Goal: Information Seeking & Learning: Learn about a topic

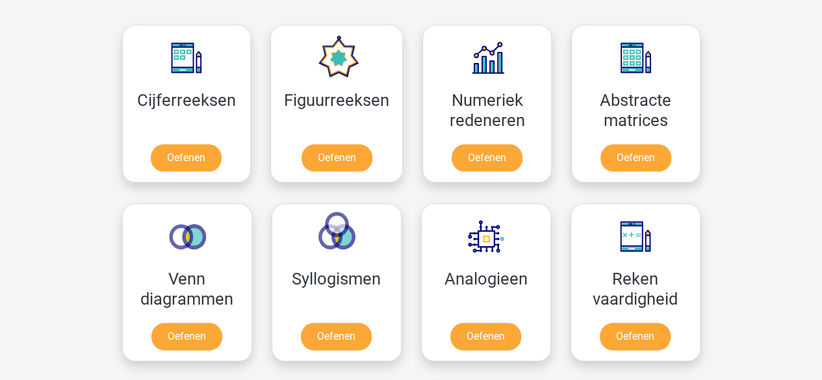
scroll to position [455, 0]
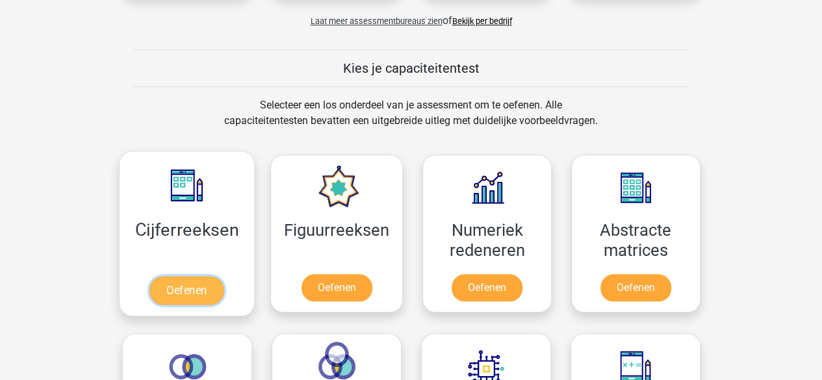
click at [189, 290] on link "Oefenen" at bounding box center [187, 290] width 74 height 29
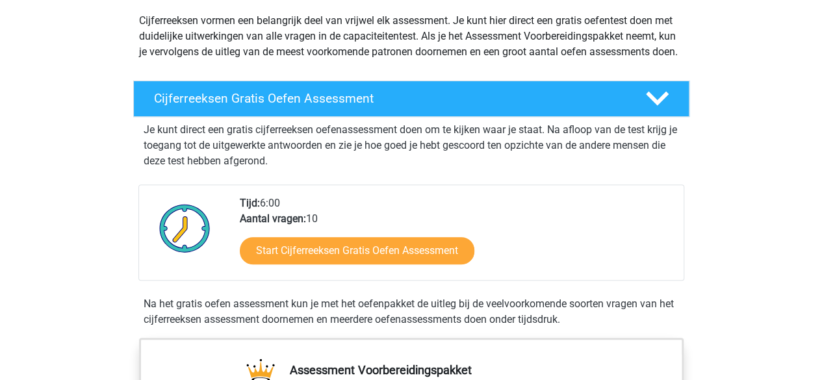
scroll to position [130, 0]
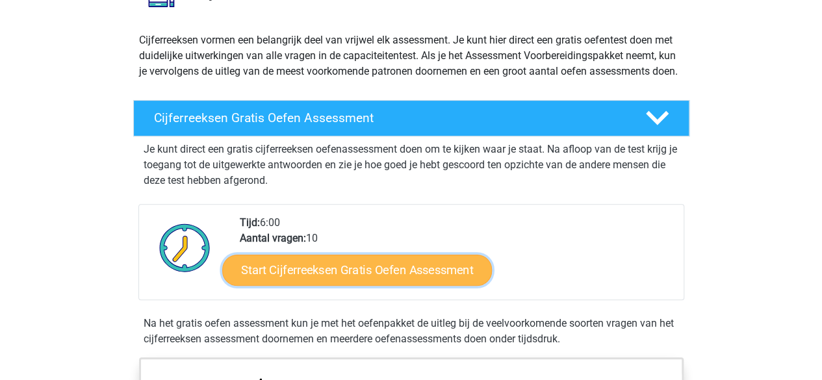
click at [326, 282] on link "Start Cijferreeksen Gratis Oefen Assessment" at bounding box center [357, 269] width 270 height 31
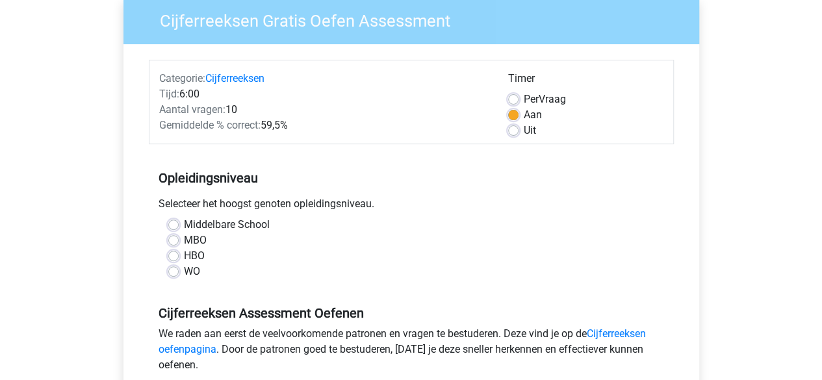
scroll to position [130, 0]
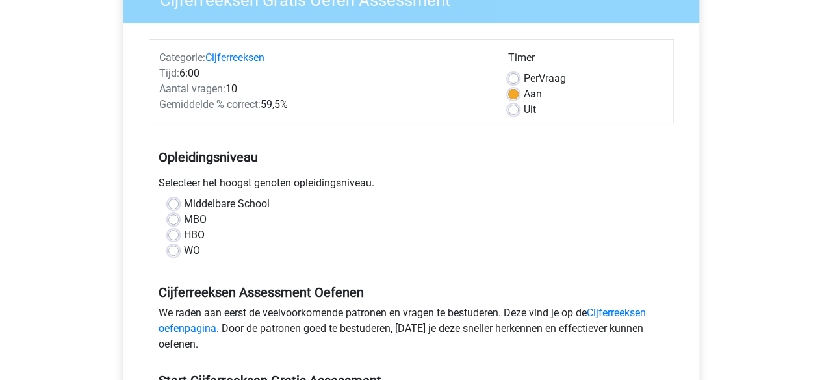
click at [184, 218] on label "MBO" at bounding box center [195, 220] width 23 height 16
click at [174, 218] on input "MBO" at bounding box center [173, 218] width 10 height 13
radio input "true"
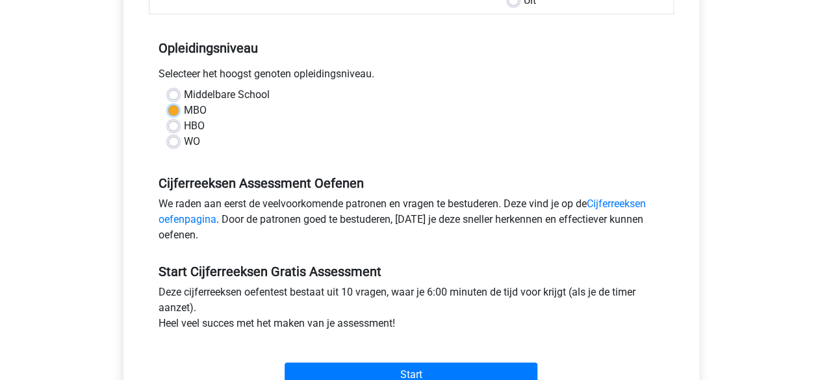
scroll to position [260, 0]
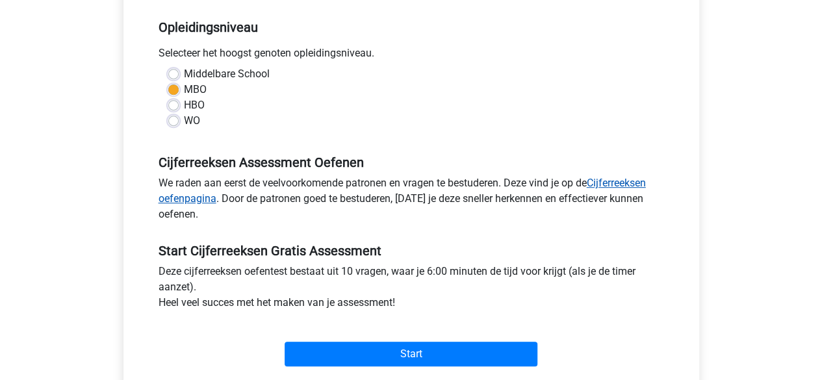
click at [169, 200] on link "Cijferreeksen oefenpagina" at bounding box center [403, 191] width 488 height 28
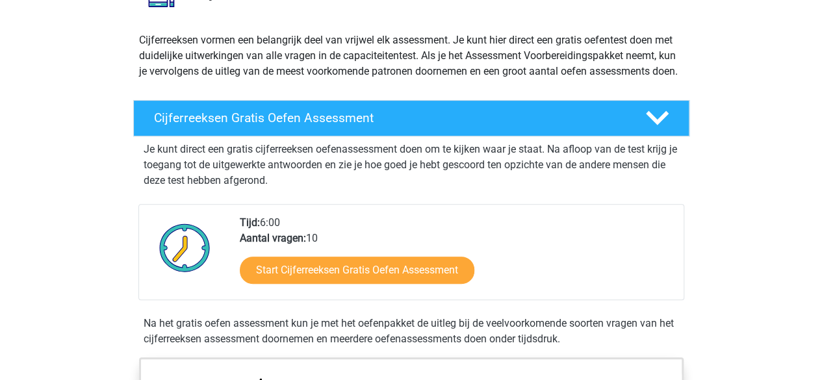
scroll to position [195, 0]
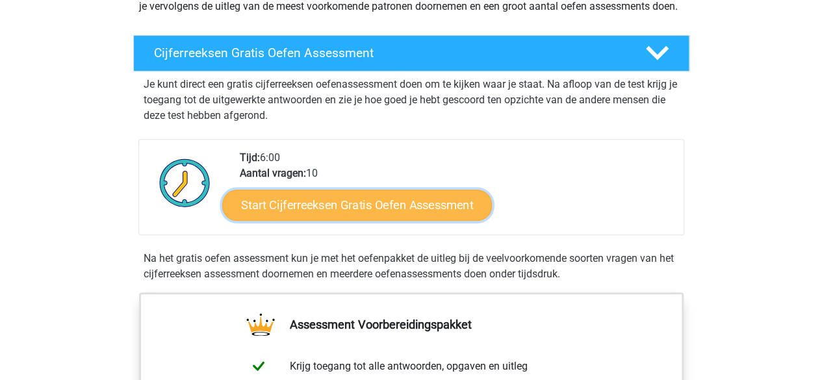
click at [291, 220] on link "Start Cijferreeksen Gratis Oefen Assessment" at bounding box center [357, 204] width 270 height 31
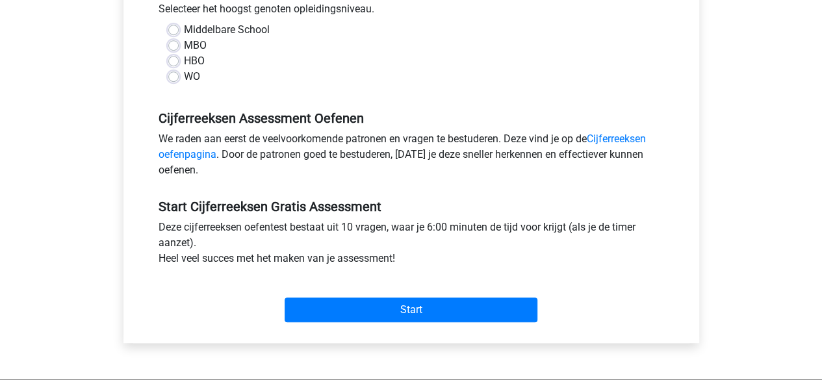
scroll to position [325, 0]
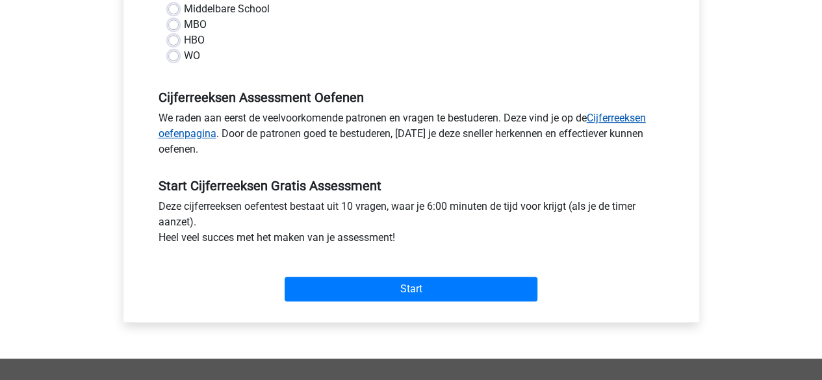
click at [179, 136] on link "Cijferreeksen oefenpagina" at bounding box center [403, 126] width 488 height 28
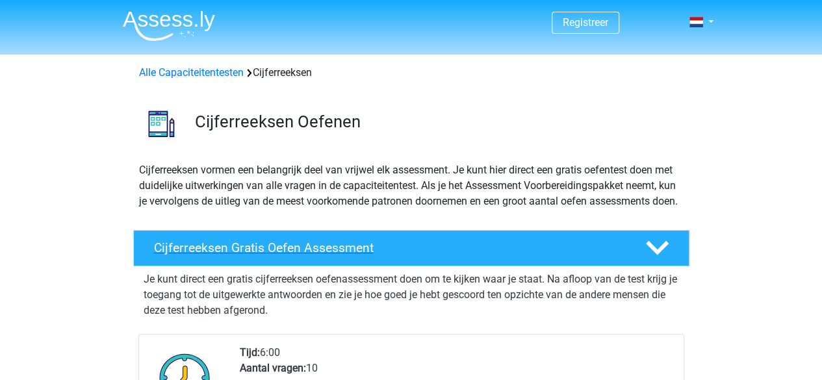
click at [198, 255] on h4 "Cijferreeksen Gratis Oefen Assessment" at bounding box center [389, 248] width 471 height 15
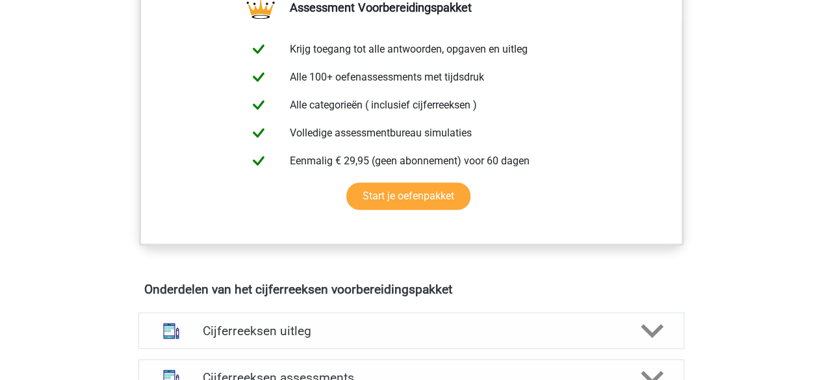
scroll to position [325, 0]
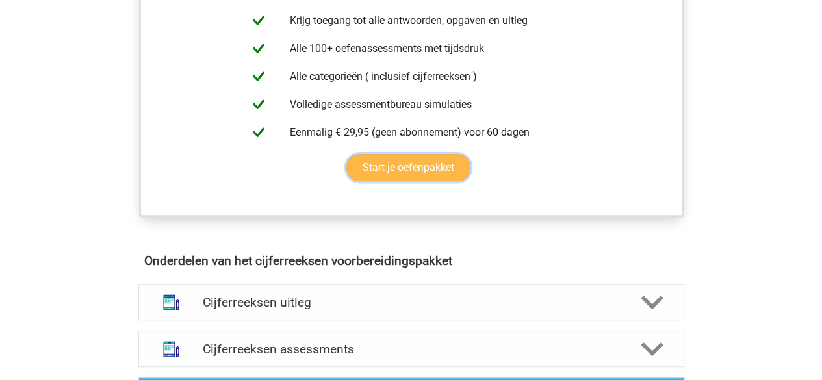
click at [386, 181] on link "Start je oefenpakket" at bounding box center [408, 167] width 124 height 27
